Goal: Check status: Check status

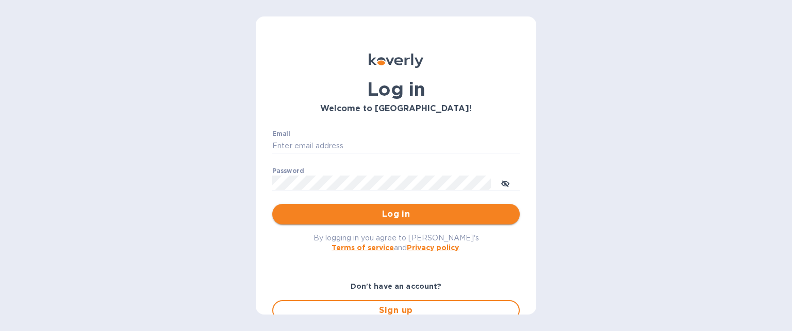
type input "[PERSON_NAME][EMAIL_ADDRESS][DOMAIN_NAME]"
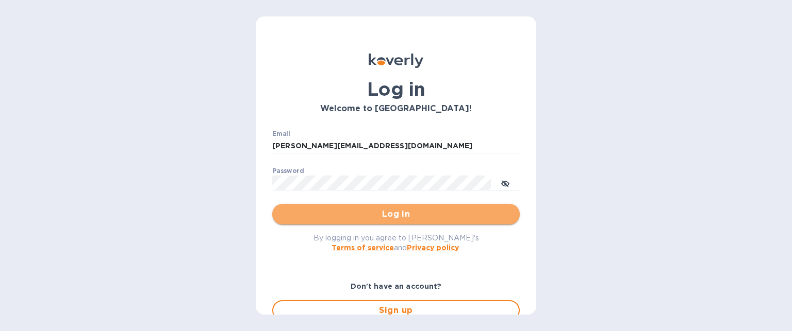
click at [413, 215] on span "Log in" at bounding box center [395, 214] width 231 height 12
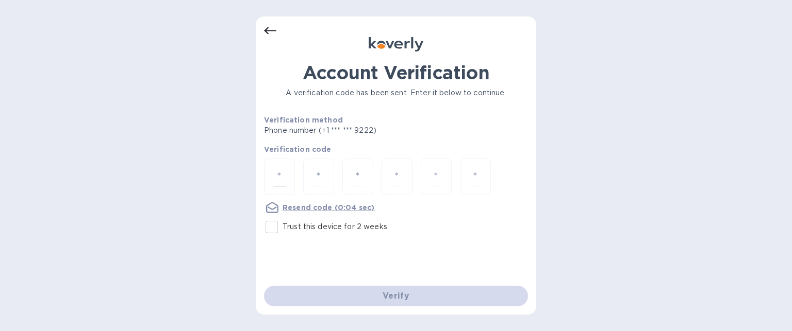
click at [280, 171] on input "number" at bounding box center [279, 177] width 13 height 19
type input "5"
type input "1"
type input "4"
type input "0"
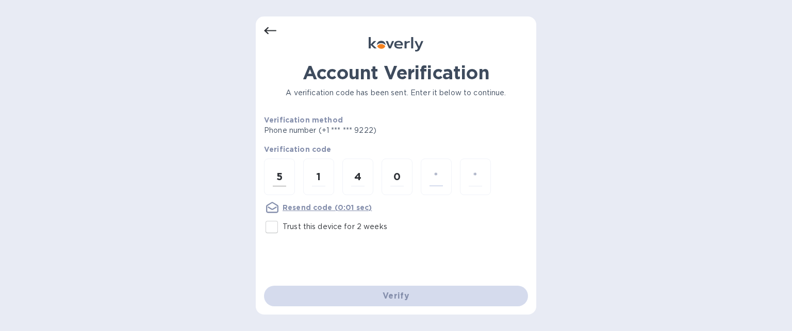
type input "8"
type input "0"
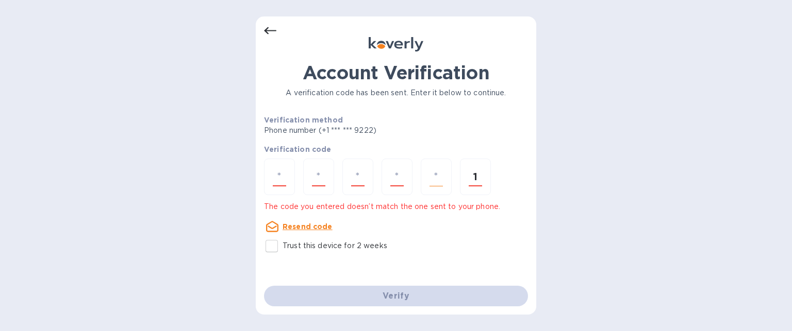
type input "1"
click at [278, 178] on input "number" at bounding box center [279, 177] width 13 height 19
type input "5"
type input "1"
type input "4"
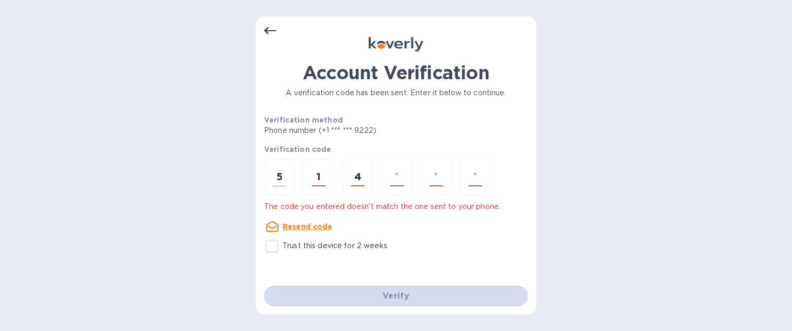
type input "8"
type input "0"
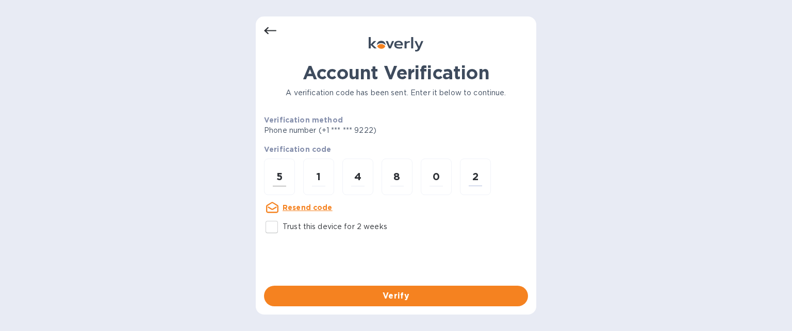
type input "2"
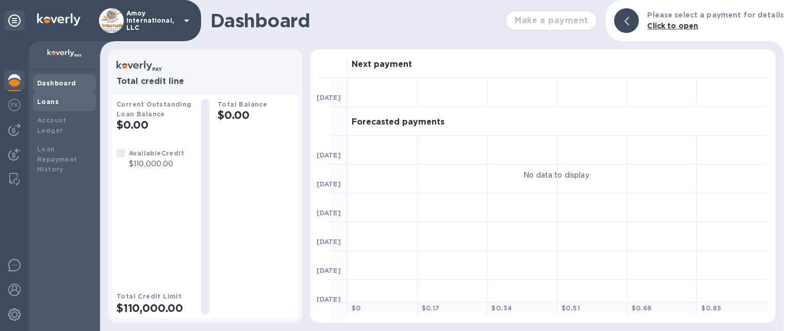
click at [47, 99] on b "Loans" at bounding box center [48, 102] width 22 height 8
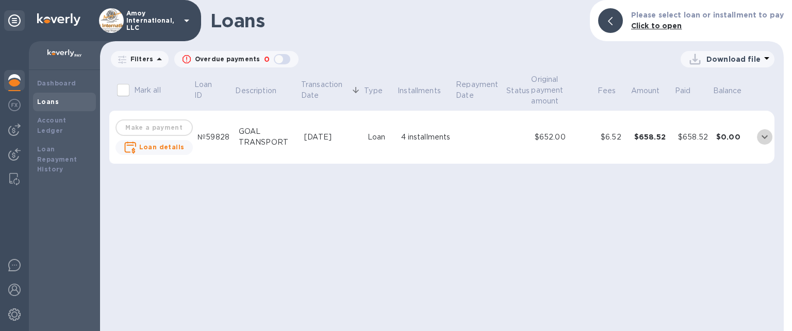
click at [757, 137] on button "expand row" at bounding box center [764, 136] width 15 height 15
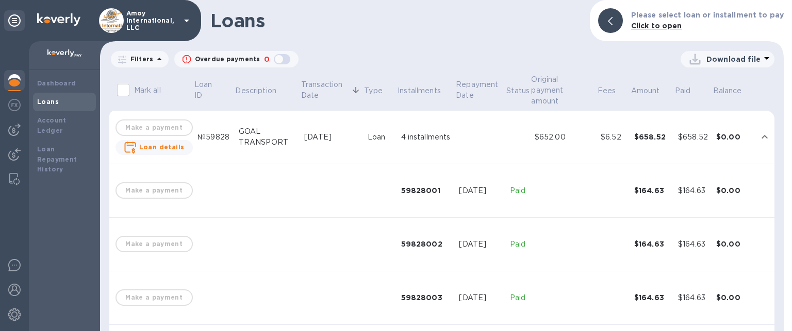
click at [757, 129] on button "expand row" at bounding box center [764, 136] width 15 height 15
